Goal: Information Seeking & Learning: Understand process/instructions

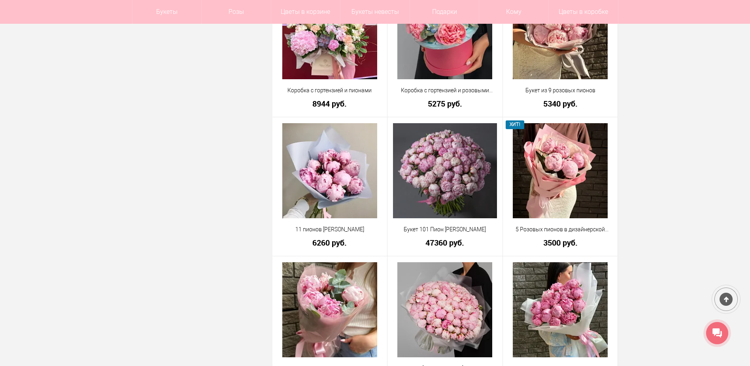
scroll to position [1147, 0]
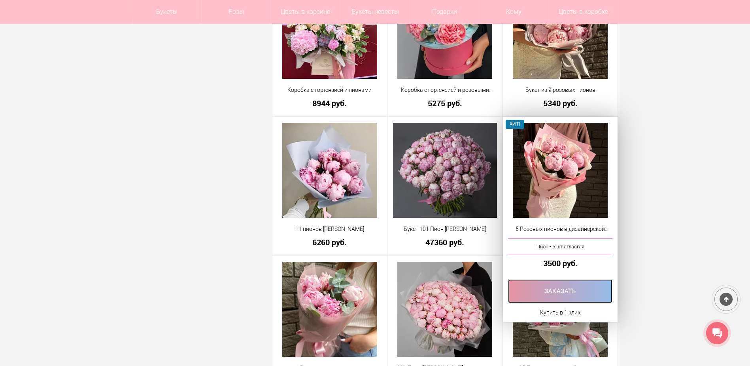
click at [578, 293] on link at bounding box center [560, 291] width 105 height 24
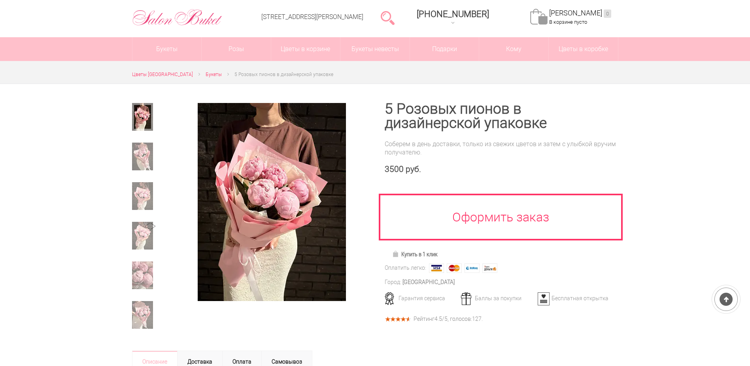
scroll to position [119, 0]
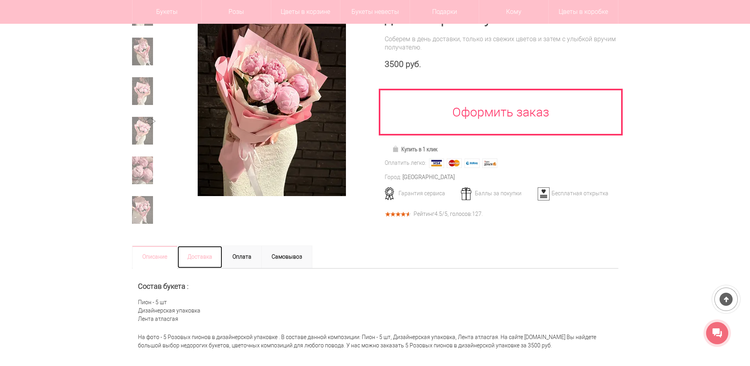
click at [207, 252] on link "Доставка" at bounding box center [199, 256] width 45 height 23
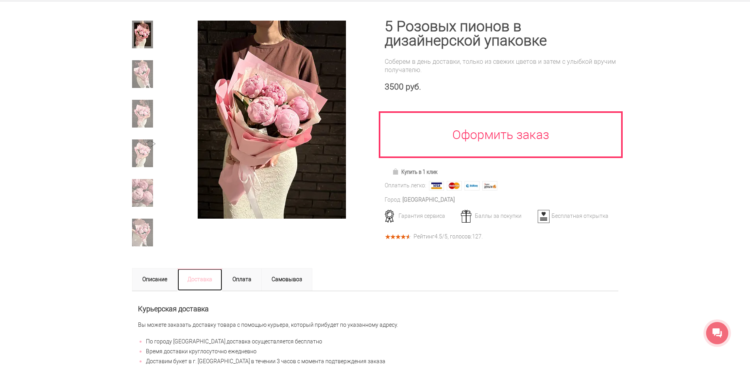
scroll to position [0, 0]
